Goal: Information Seeking & Learning: Learn about a topic

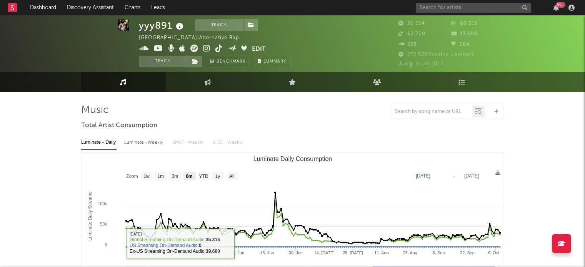
select select "6m"
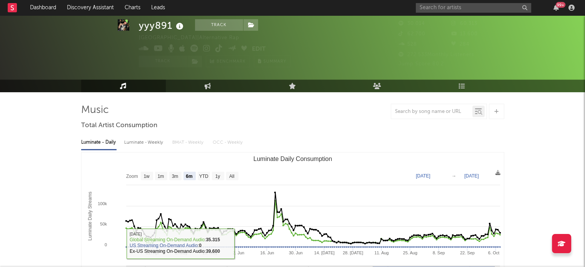
scroll to position [77, 0]
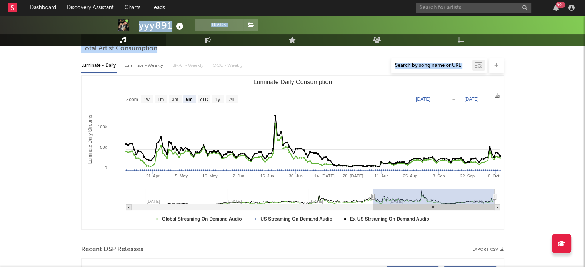
click at [184, 70] on div at bounding box center [292, 65] width 423 height 15
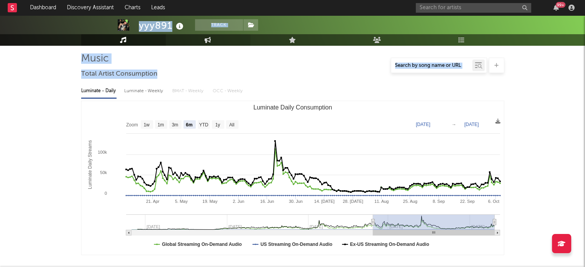
scroll to position [0, 0]
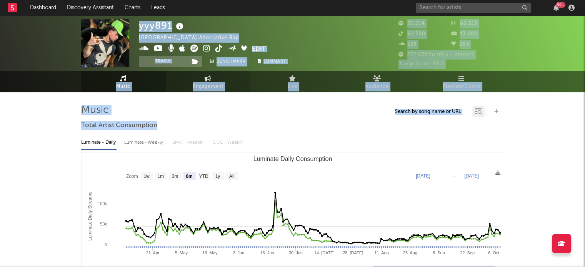
click at [209, 78] on icon at bounding box center [208, 78] width 7 height 6
select select "1w"
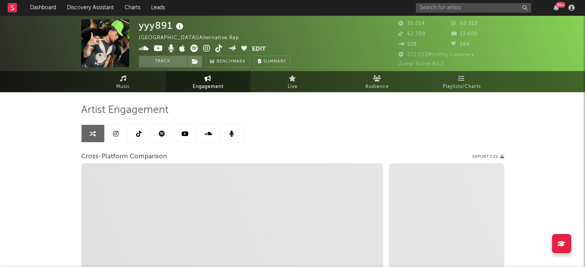
click at [219, 144] on div "Artist Engagement Cross-Platform Comparison Export CSV Zoom 1w 1m 3m 6m YTD 1y …" at bounding box center [292, 235] width 423 height 262
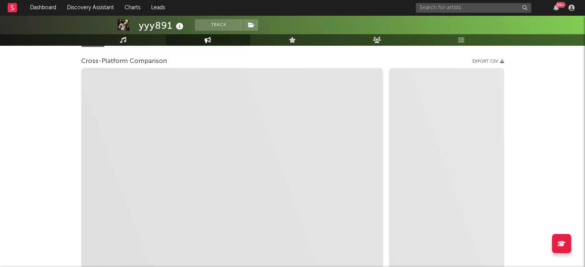
scroll to position [77, 0]
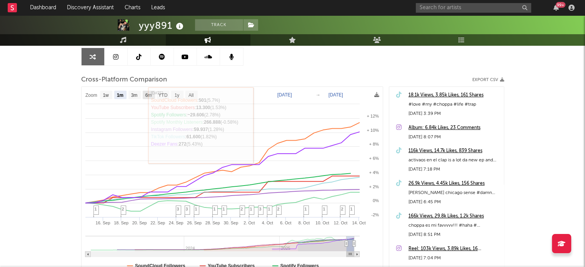
click at [144, 93] on rect at bounding box center [149, 95] width 12 height 8
select select "6m"
type input "[DATE]"
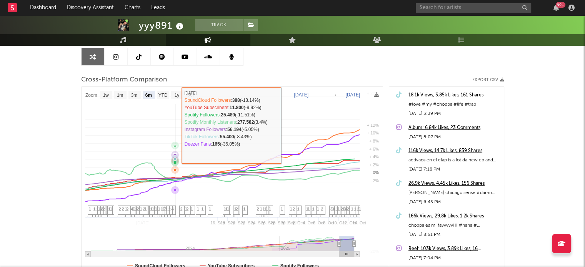
select select "6m"
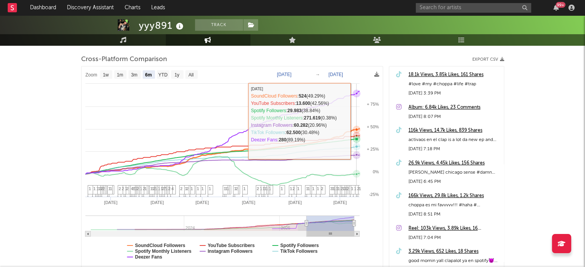
scroll to position [115, 0]
